Goal: Navigation & Orientation: Understand site structure

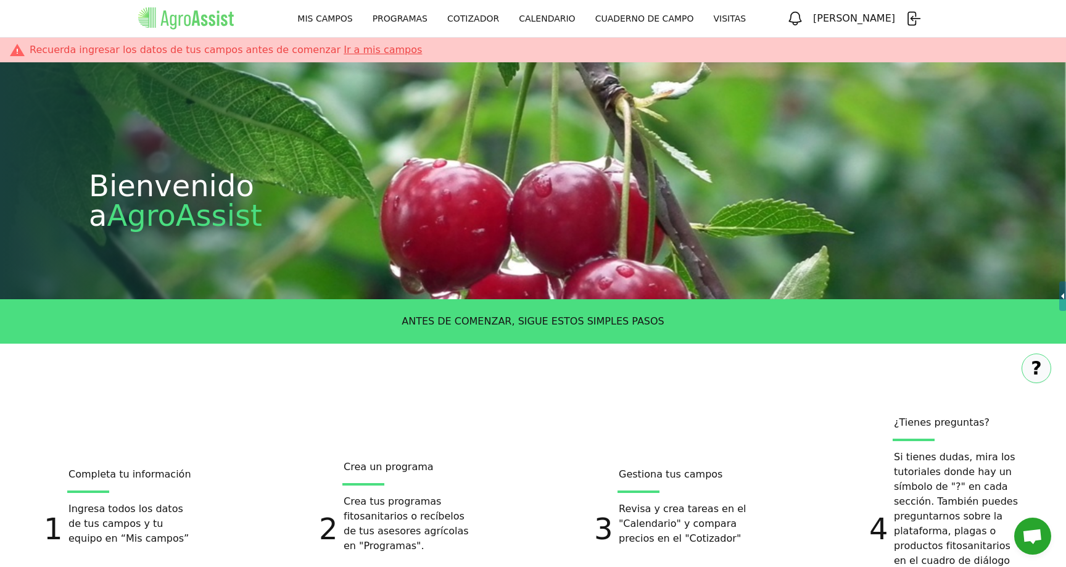
click at [362, 14] on link "MIS CAMPOS" at bounding box center [324, 18] width 75 height 22
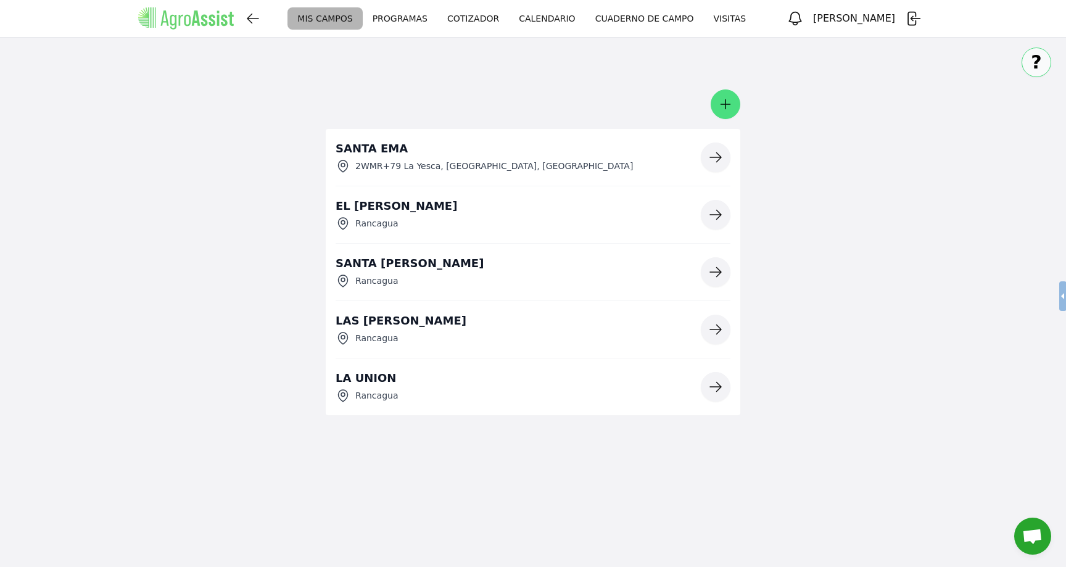
click at [437, 17] on link "PROGRAMAS" at bounding box center [400, 18] width 75 height 22
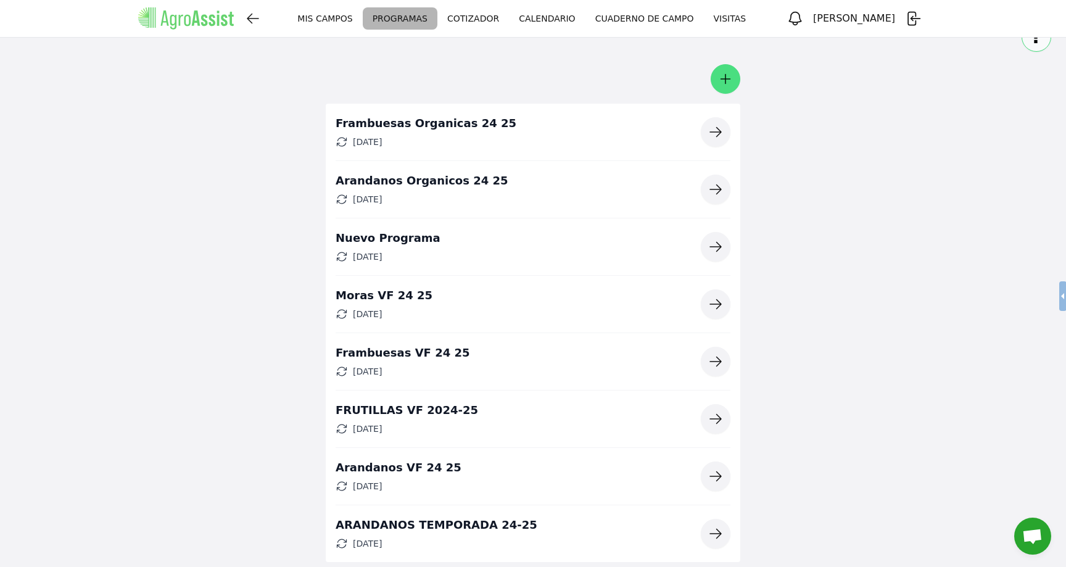
scroll to position [60, 0]
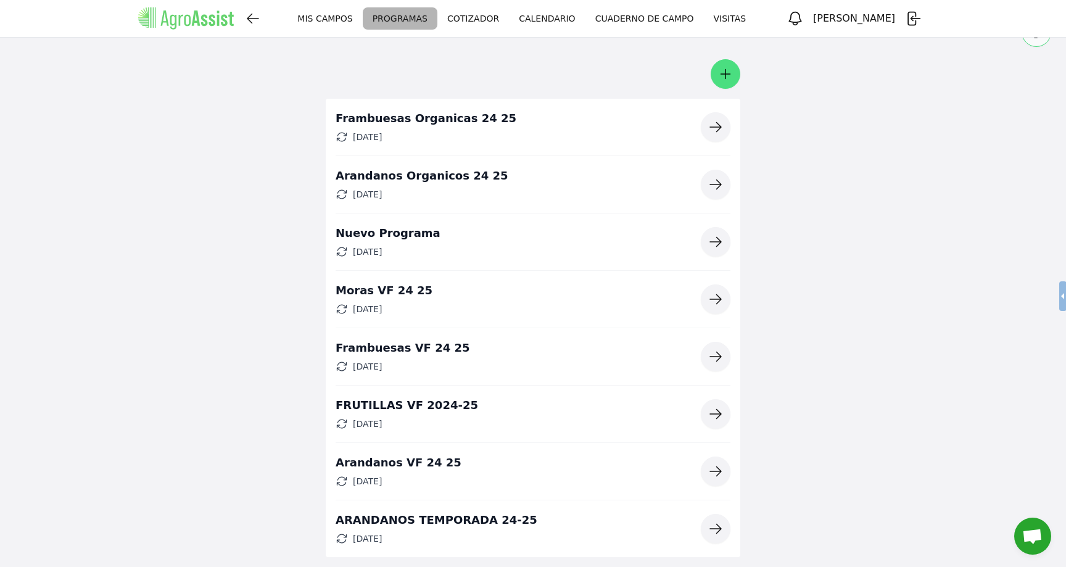
click at [717, 127] on icon "button" at bounding box center [715, 127] width 11 height 9
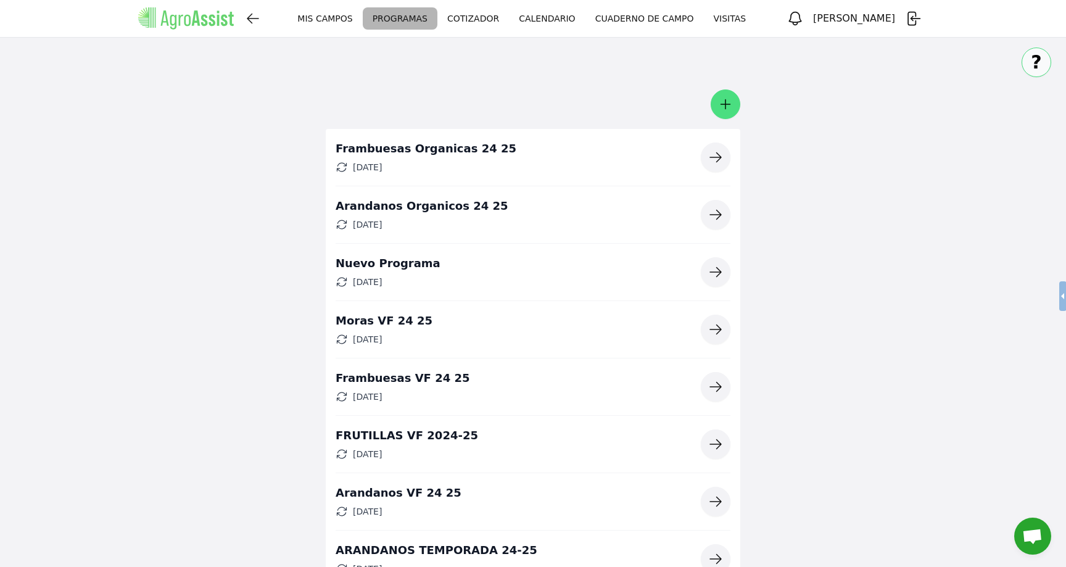
click at [509, 25] on link "COTIZADOR" at bounding box center [473, 18] width 72 height 22
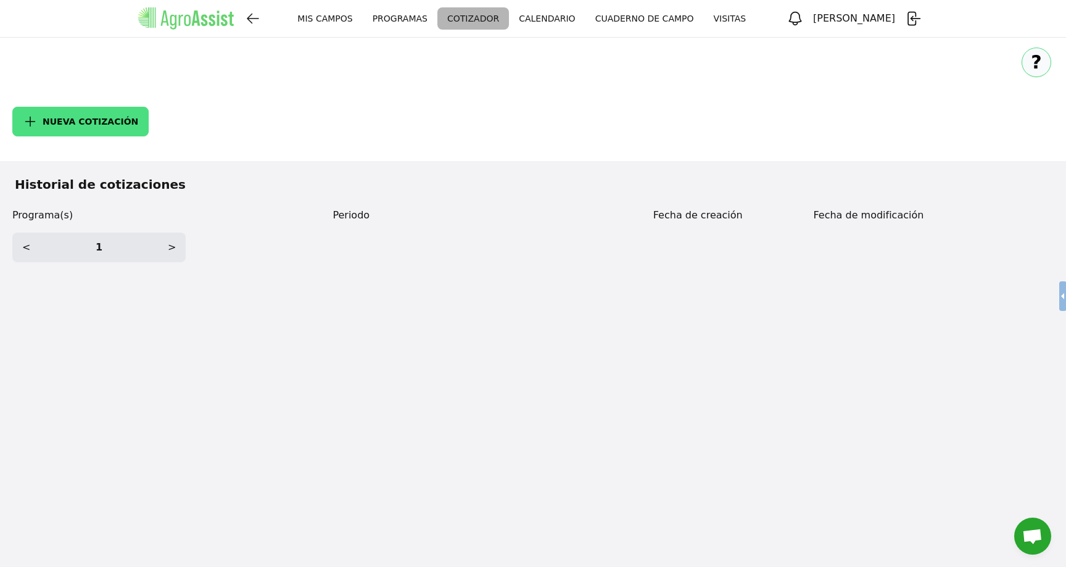
click at [585, 24] on link "CALENDARIO" at bounding box center [547, 18] width 76 height 22
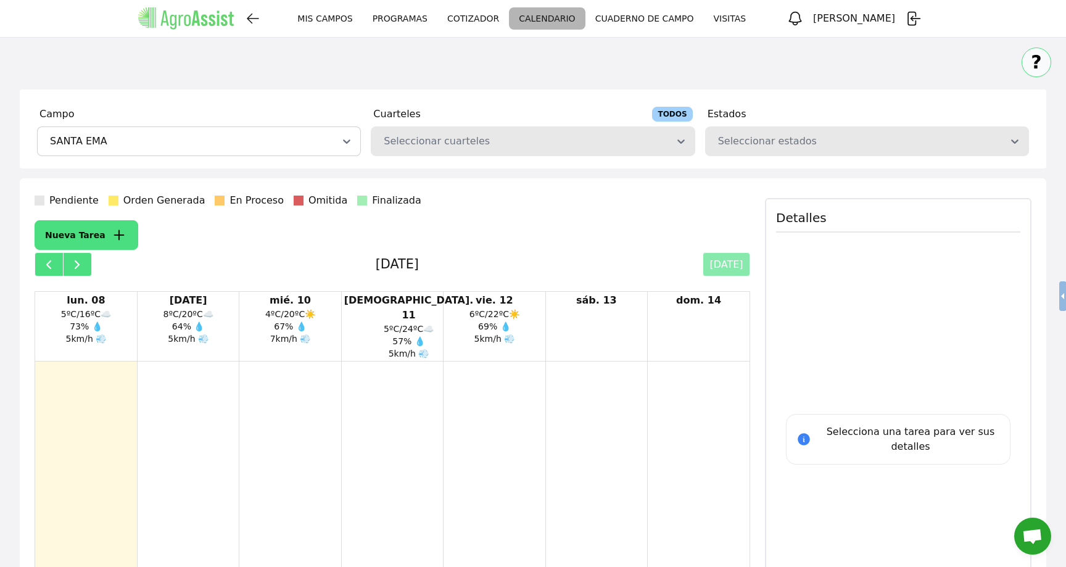
click at [704, 15] on link "CUADERNO DE CAMPO" at bounding box center [644, 18] width 118 height 22
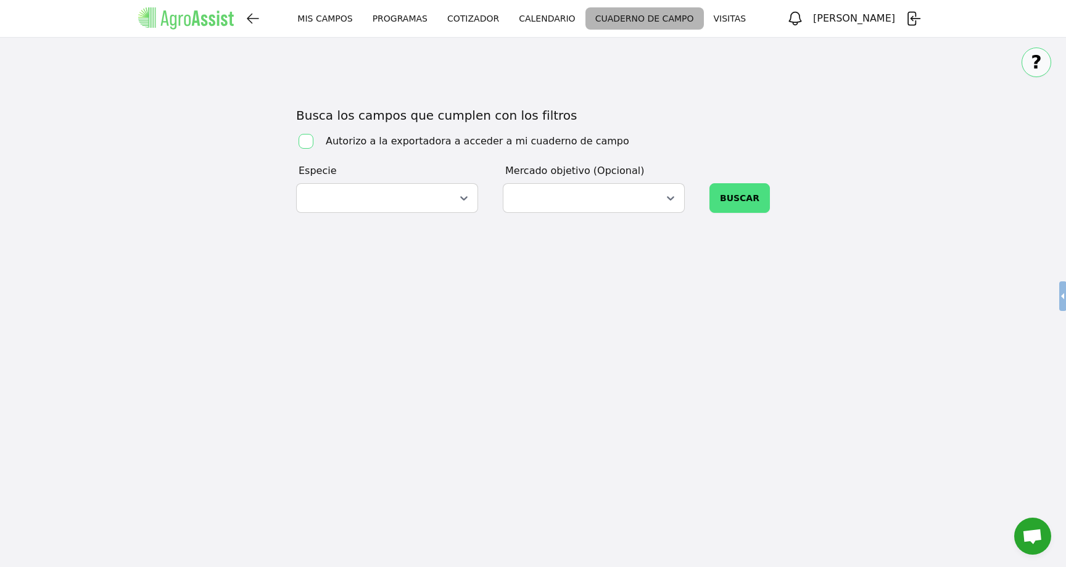
click at [756, 24] on link "VISITAS" at bounding box center [730, 18] width 52 height 22
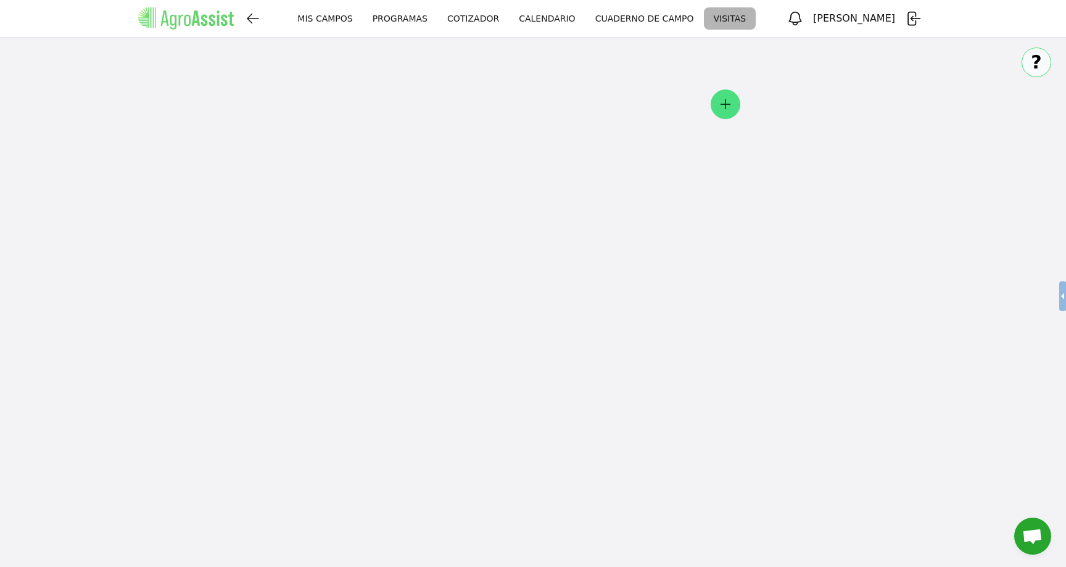
click at [362, 16] on link "MIS CAMPOS" at bounding box center [324, 18] width 75 height 22
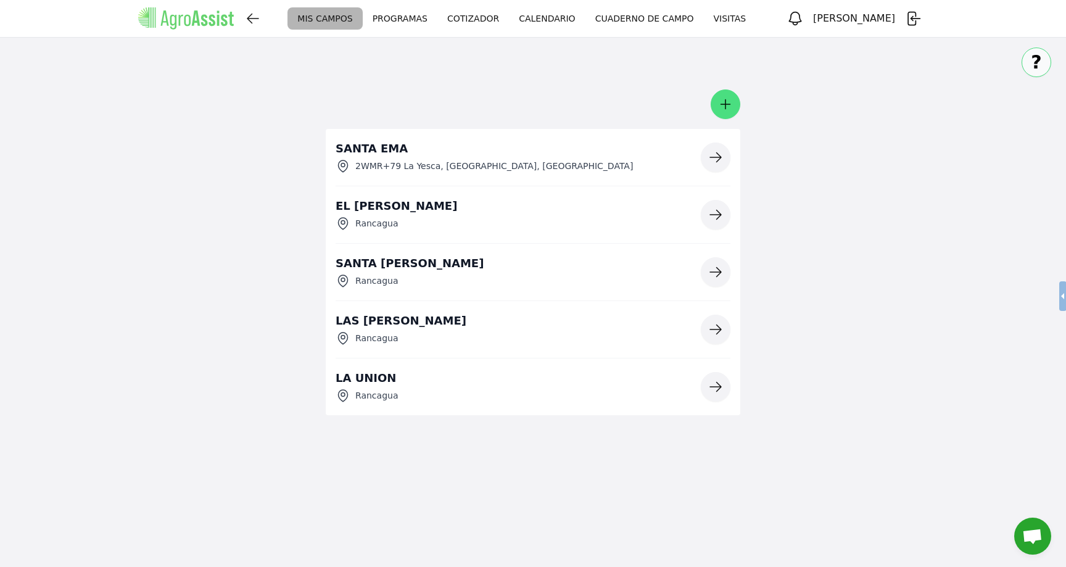
click at [437, 15] on link "PROGRAMAS" at bounding box center [400, 18] width 75 height 22
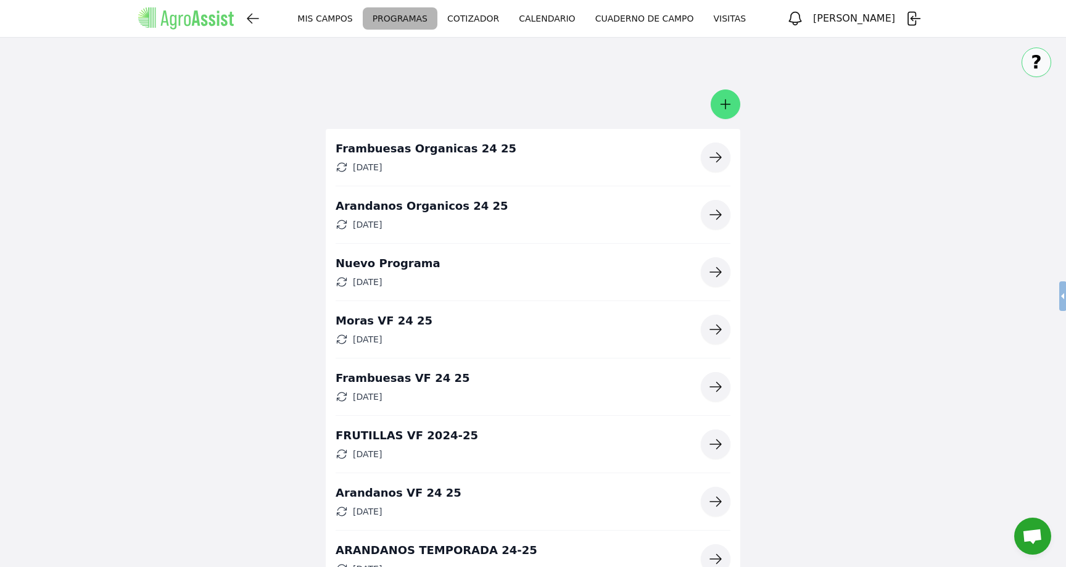
click at [509, 20] on link "COTIZADOR" at bounding box center [473, 18] width 72 height 22
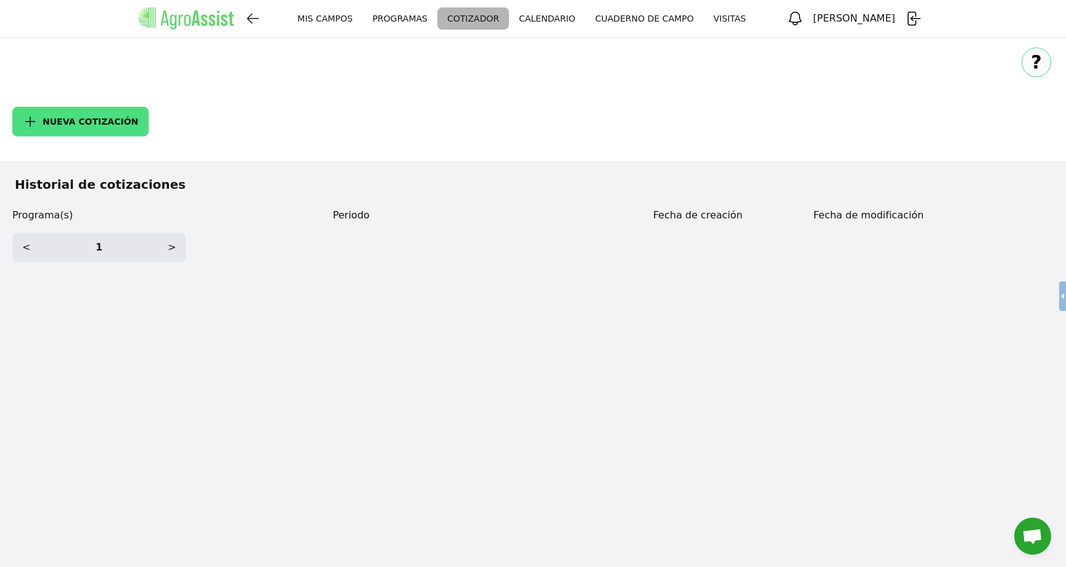
click at [585, 14] on link "CALENDARIO" at bounding box center [547, 18] width 76 height 22
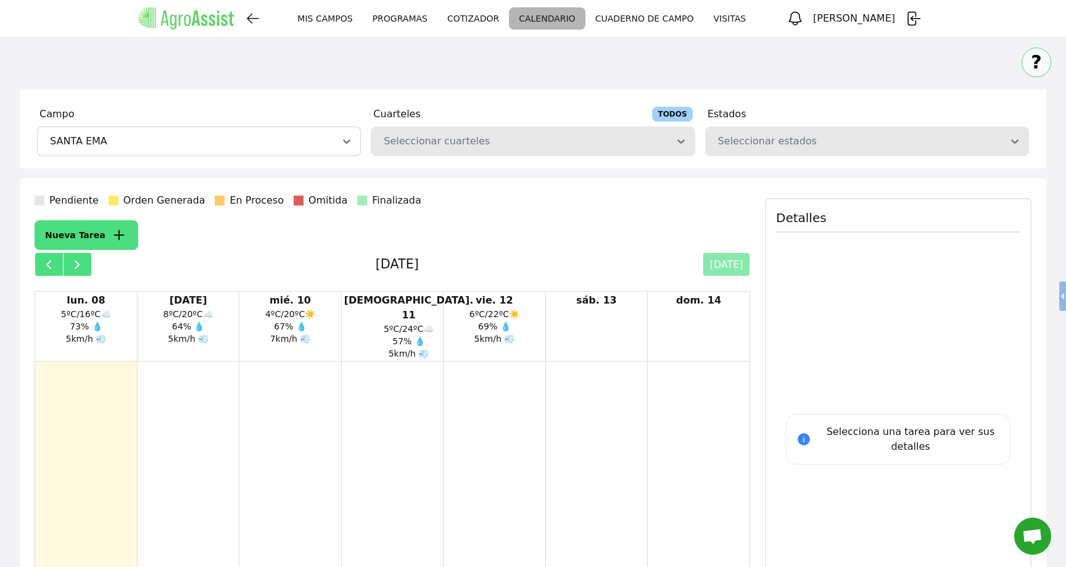
click at [704, 21] on link "CUADERNO DE CAMPO" at bounding box center [644, 18] width 118 height 22
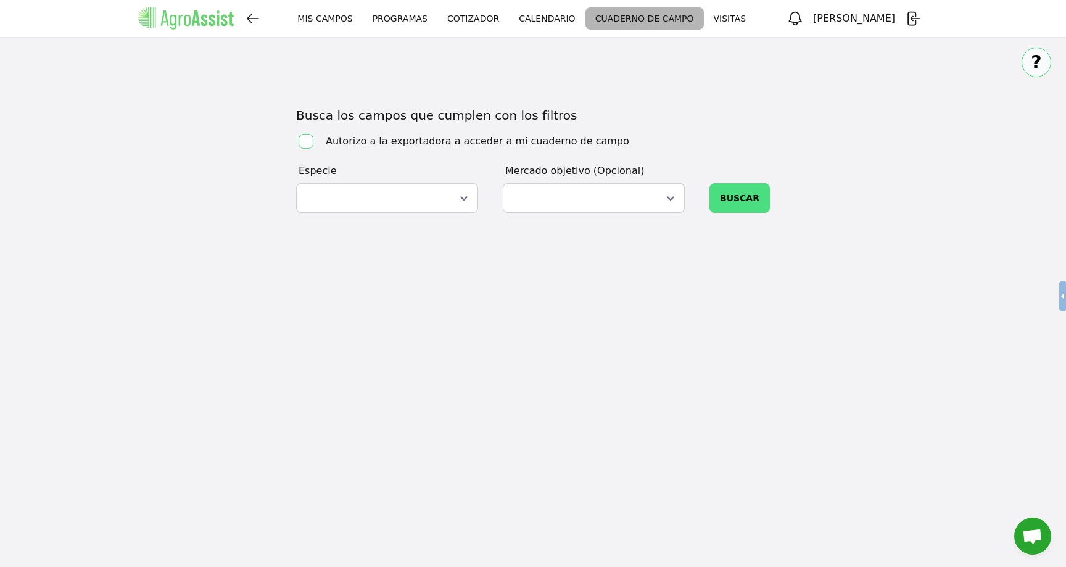
click at [756, 20] on link "VISITAS" at bounding box center [730, 18] width 52 height 22
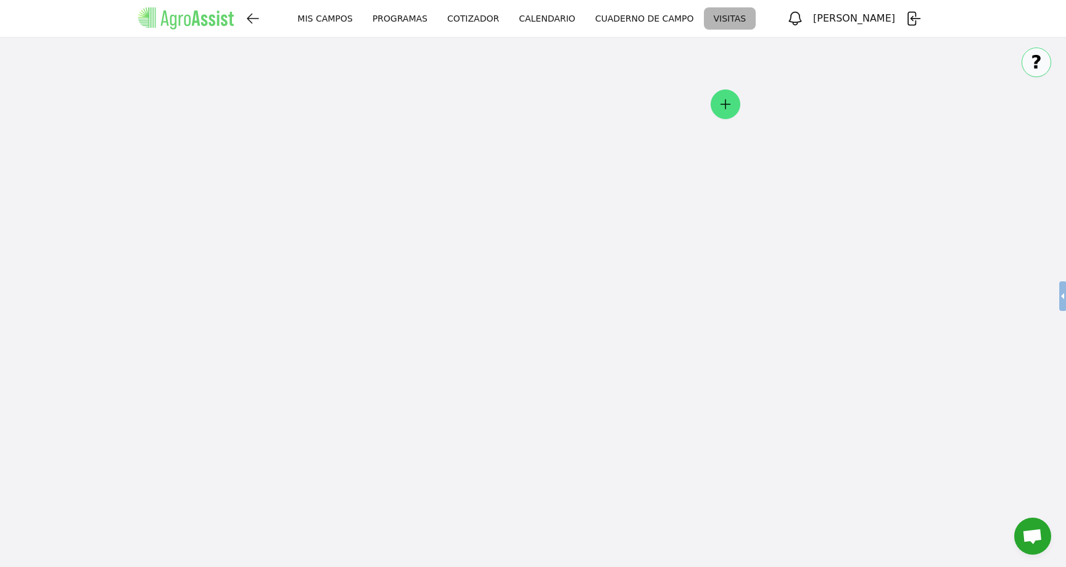
click at [362, 16] on link "MIS CAMPOS" at bounding box center [324, 18] width 75 height 22
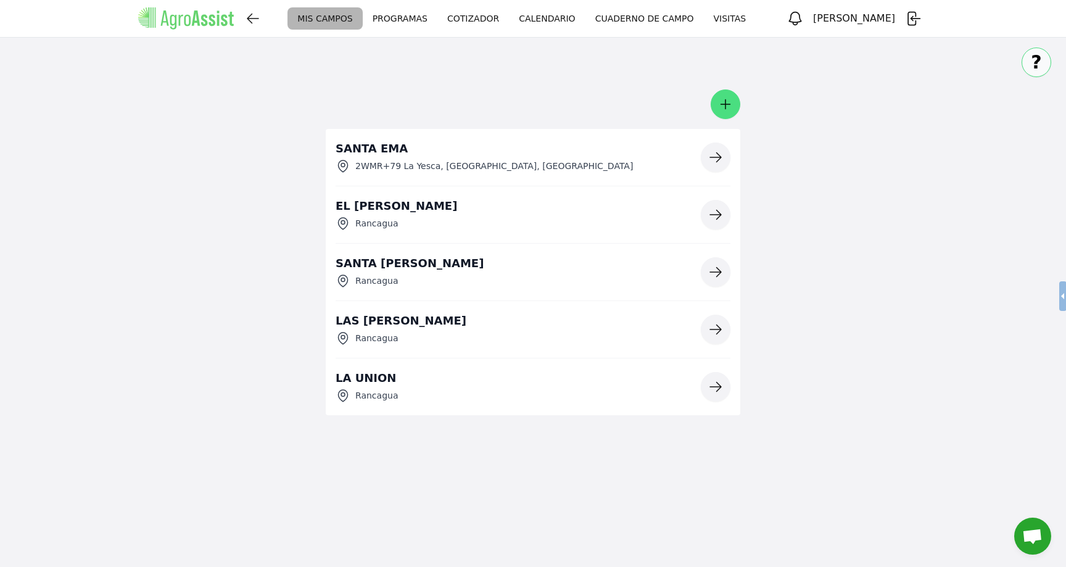
click at [437, 26] on link "PROGRAMAS" at bounding box center [400, 18] width 75 height 22
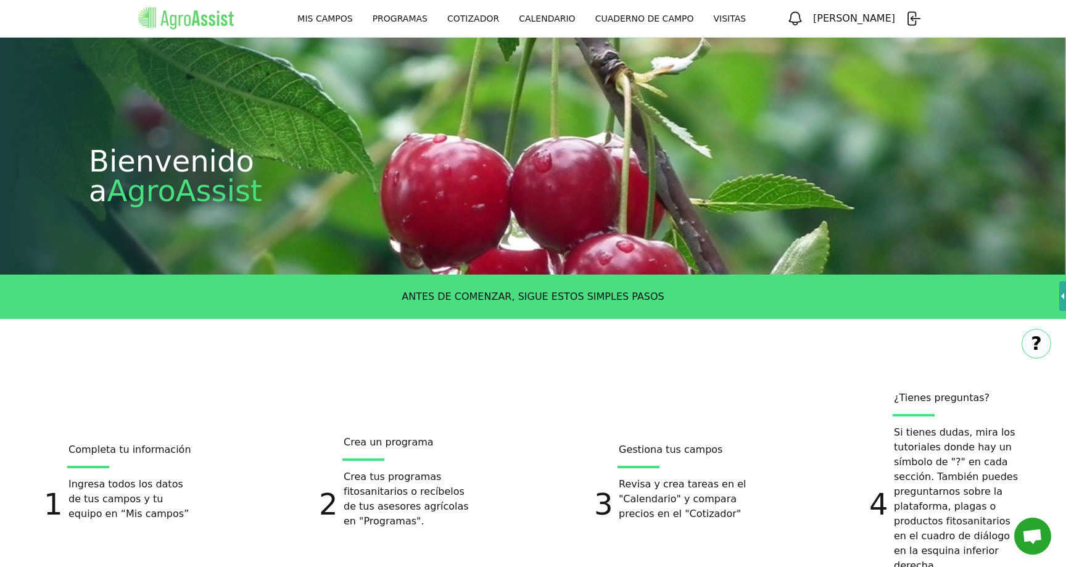
click at [756, 24] on link "VISITAS" at bounding box center [730, 18] width 52 height 22
